Goal: Navigation & Orientation: Find specific page/section

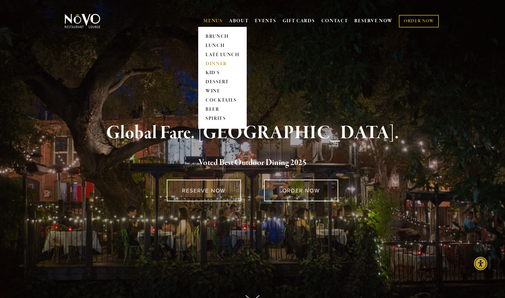
click at [208, 62] on link "DINNER" at bounding box center [222, 63] width 38 height 9
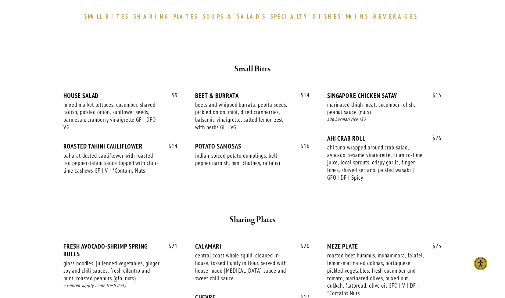
scroll to position [188, 0]
